Goal: Task Accomplishment & Management: Manage account settings

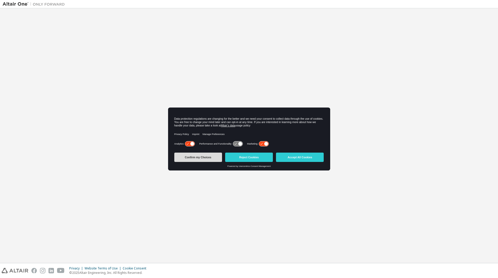
click at [205, 155] on button "Confirm my Choices" at bounding box center [198, 157] width 48 height 9
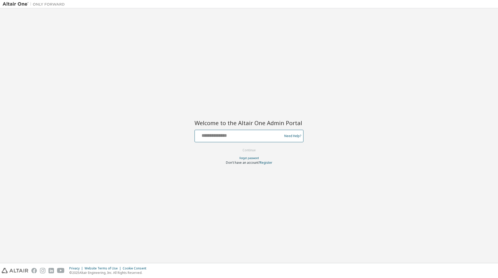
click at [235, 135] on input "text" at bounding box center [239, 135] width 85 height 8
type input "**********"
click at [249, 152] on button "Continue" at bounding box center [249, 151] width 24 height 8
